Goal: Obtain resource: Obtain resource

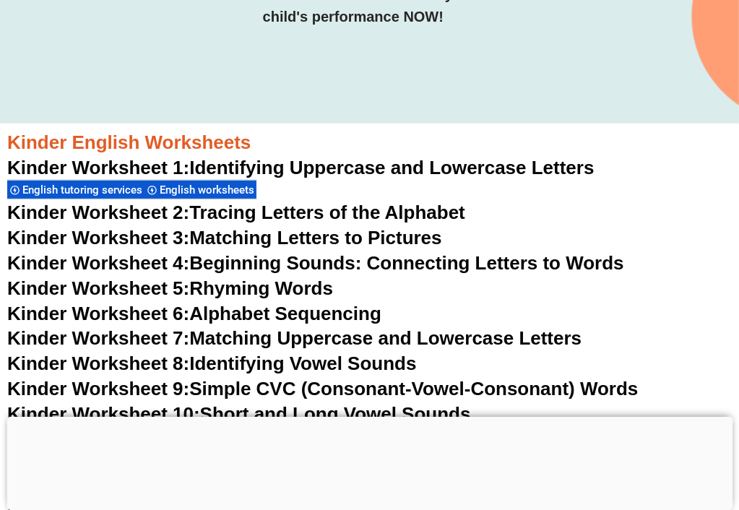
scroll to position [433, 0]
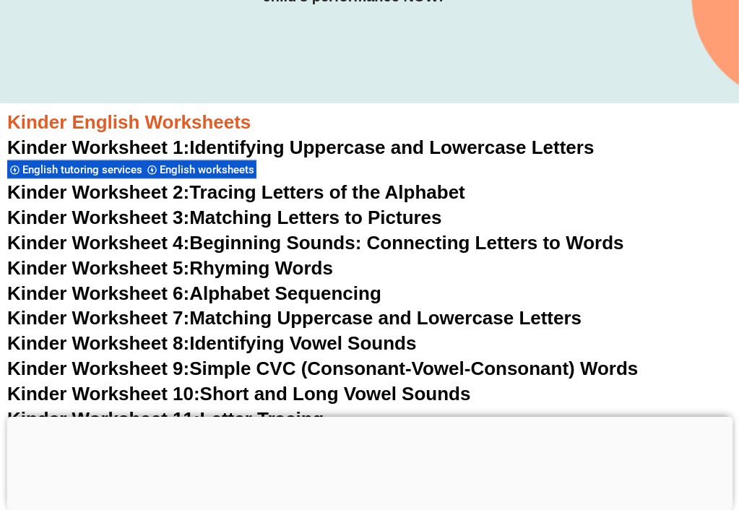
click at [216, 181] on link "Kinder Worksheet 2: Tracing Letters of the Alphabet" at bounding box center [236, 192] width 458 height 22
click at [225, 207] on link "Kinder Worksheet 3: Matching Letters to Pictures" at bounding box center [224, 218] width 435 height 22
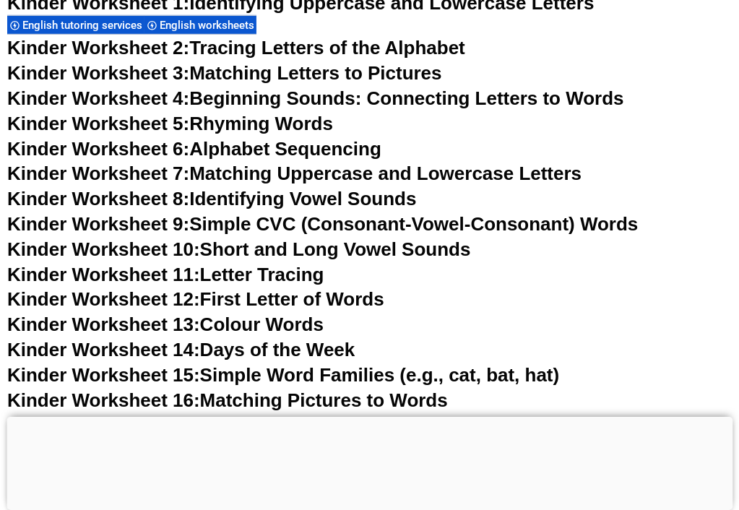
click at [217, 314] on link "Kinder Worksheet 13: Colour Words" at bounding box center [165, 325] width 316 height 22
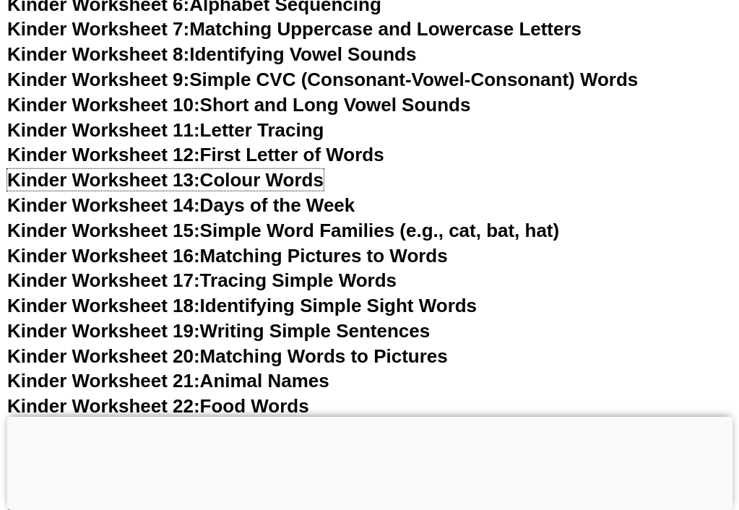
scroll to position [795, 0]
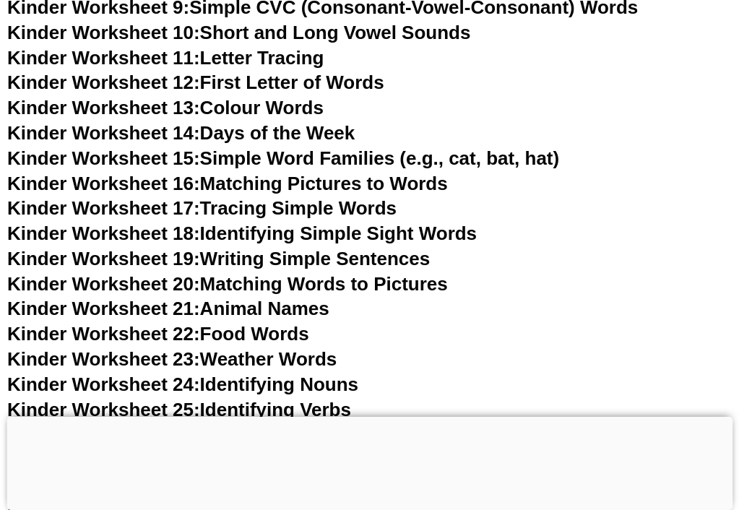
click at [319, 248] on link "Kinder Worksheet 19: Writing Simple Sentences" at bounding box center [218, 259] width 423 height 22
click at [301, 298] on link "Kinder Worksheet 21: Animal Names" at bounding box center [168, 309] width 322 height 22
click at [295, 348] on link "Kinder Worksheet 23: Weather Words" at bounding box center [171, 359] width 329 height 22
